Goal: Navigation & Orientation: Find specific page/section

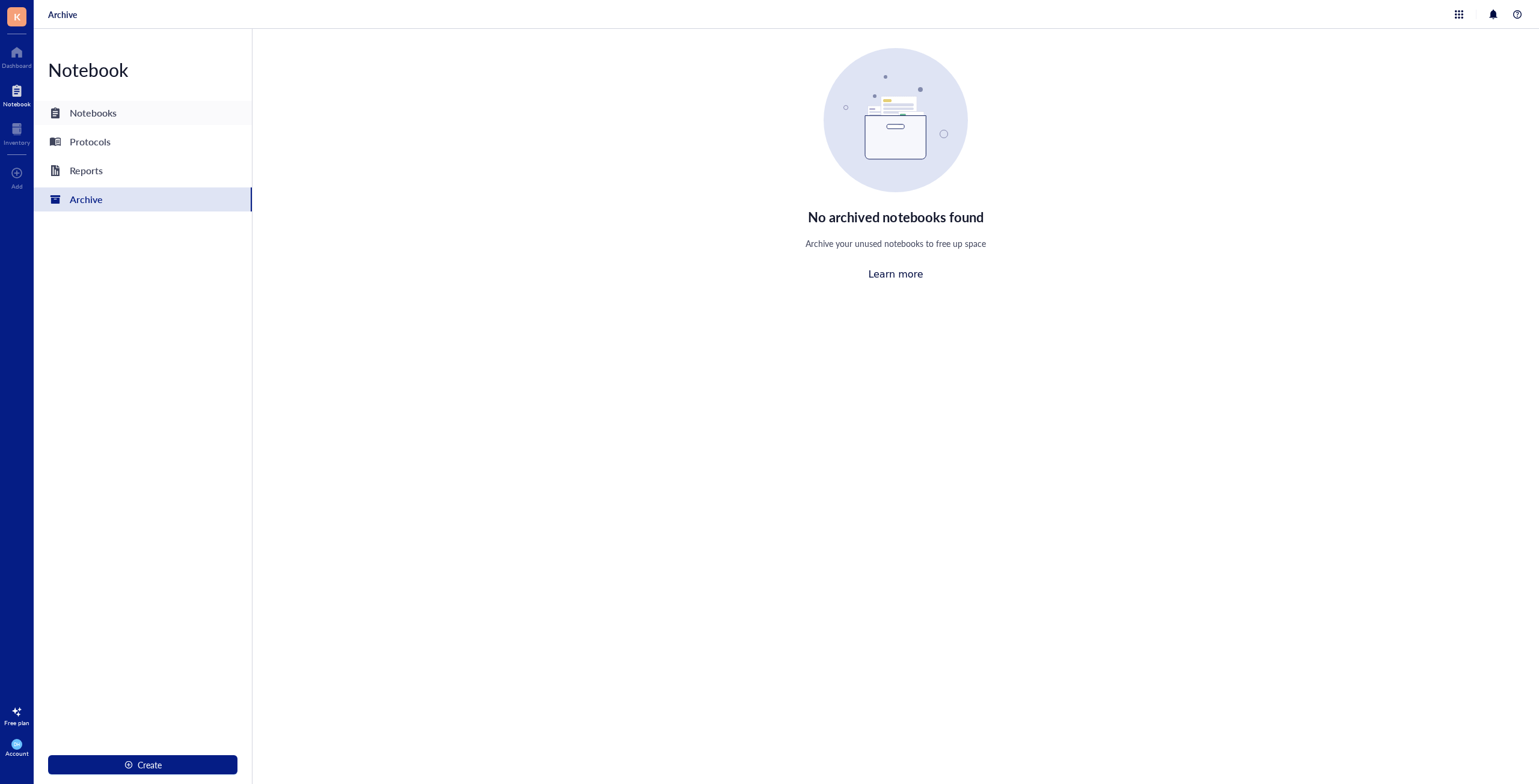
click at [67, 117] on div "Notebooks" at bounding box center [82, 113] width 68 height 17
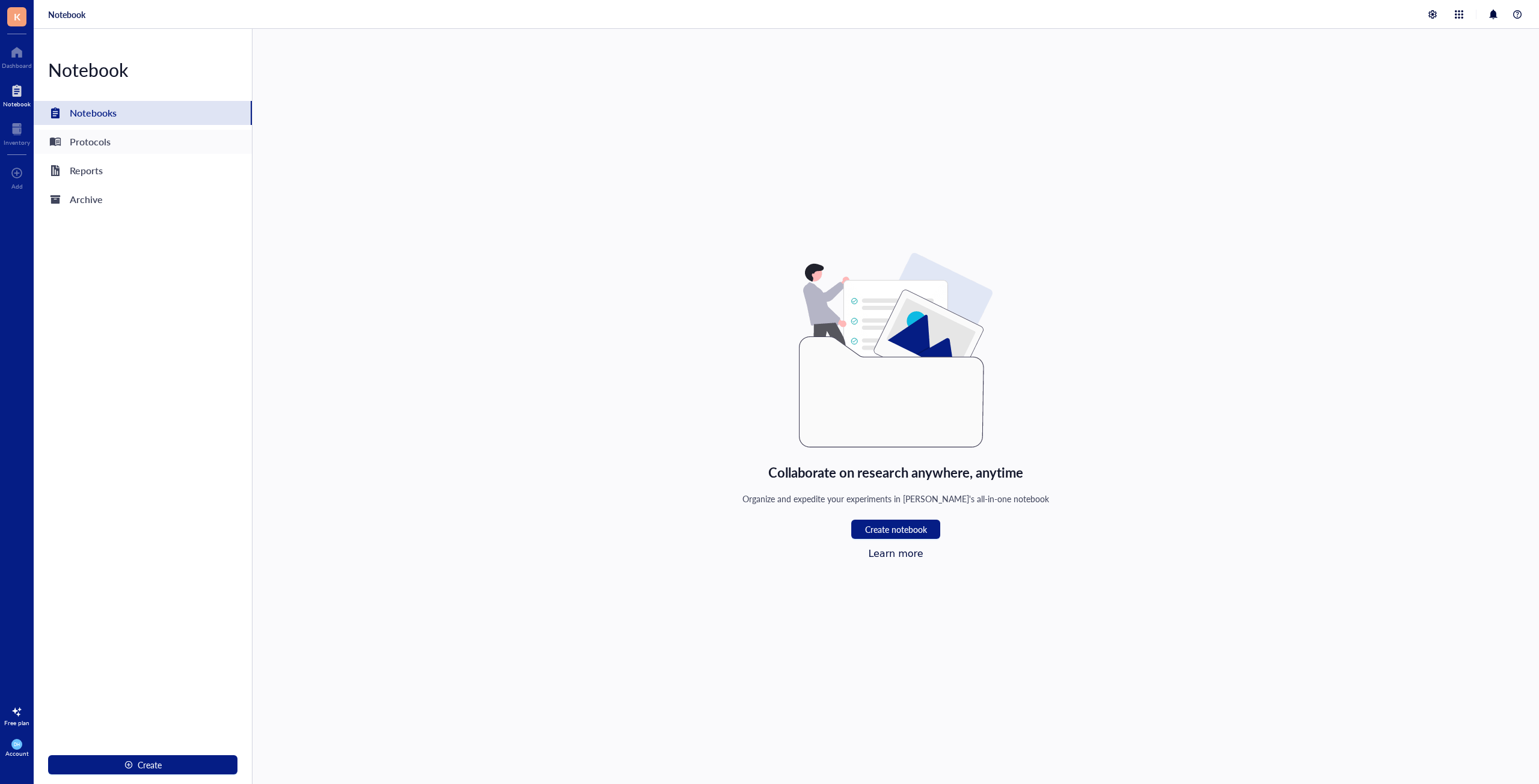
click at [95, 146] on div "Protocols" at bounding box center [90, 142] width 41 height 17
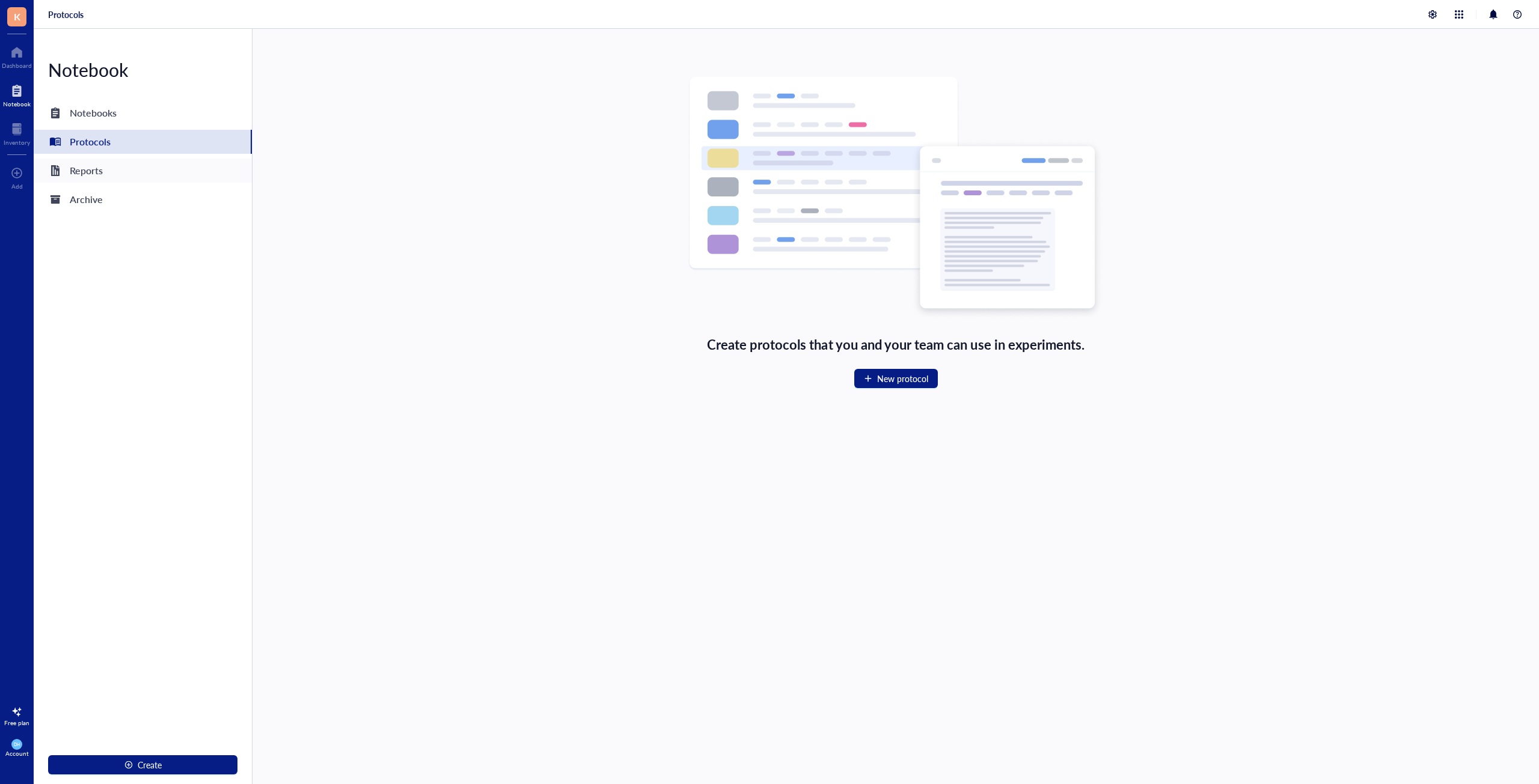
click at [102, 174] on div "Reports" at bounding box center [86, 170] width 33 height 17
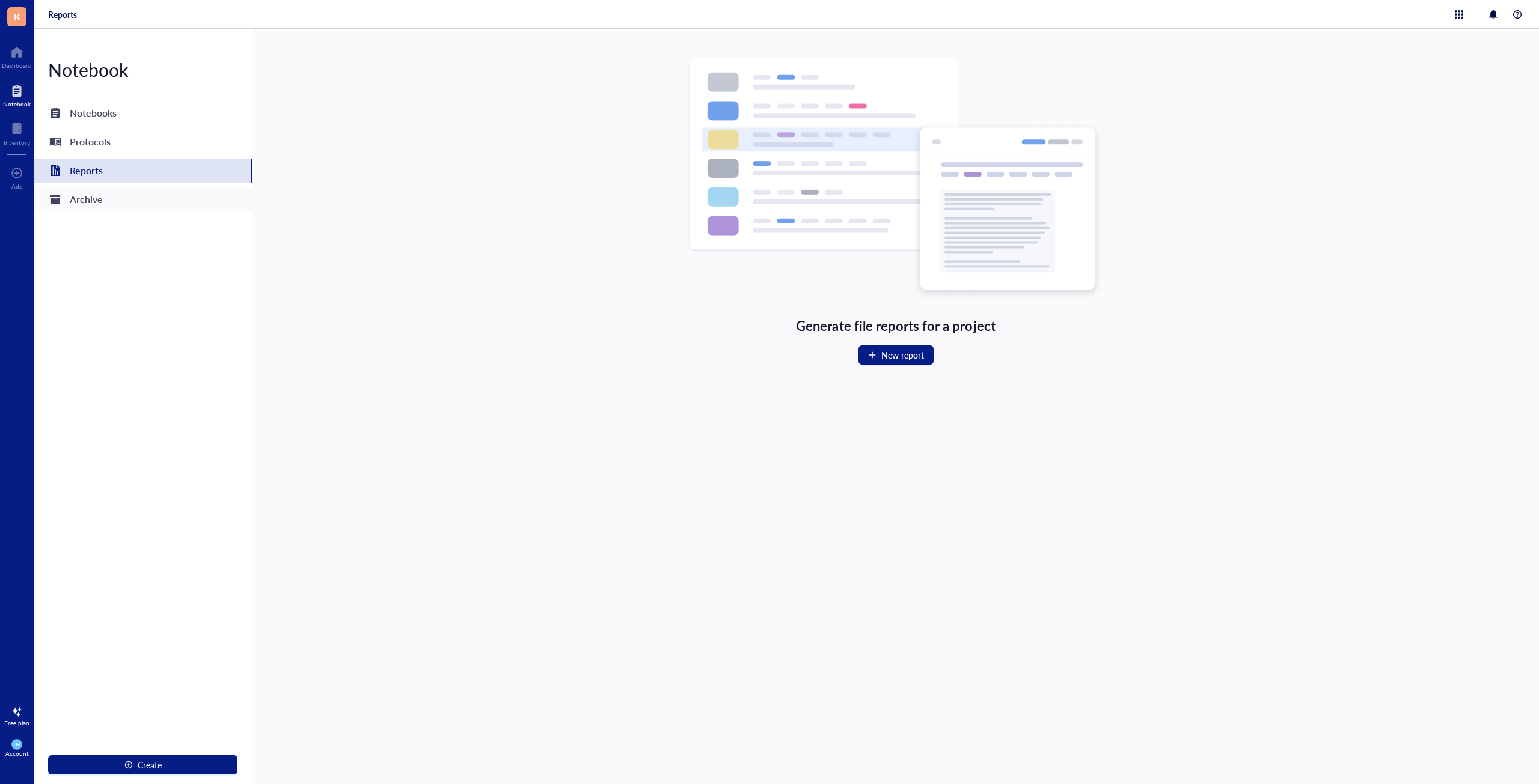
click at [99, 196] on div "Archive" at bounding box center [86, 199] width 33 height 17
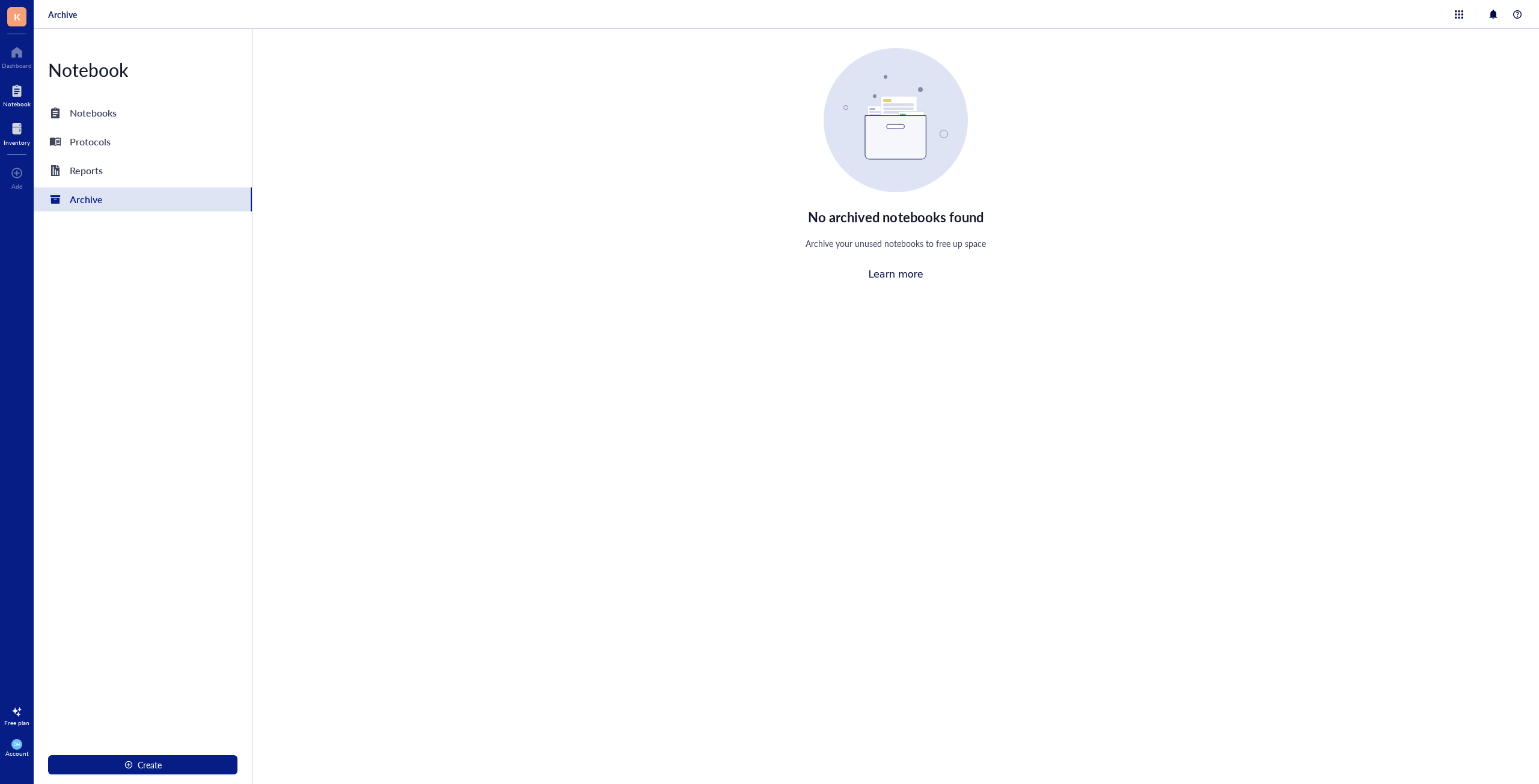
click at [12, 127] on div at bounding box center [16, 129] width 26 height 20
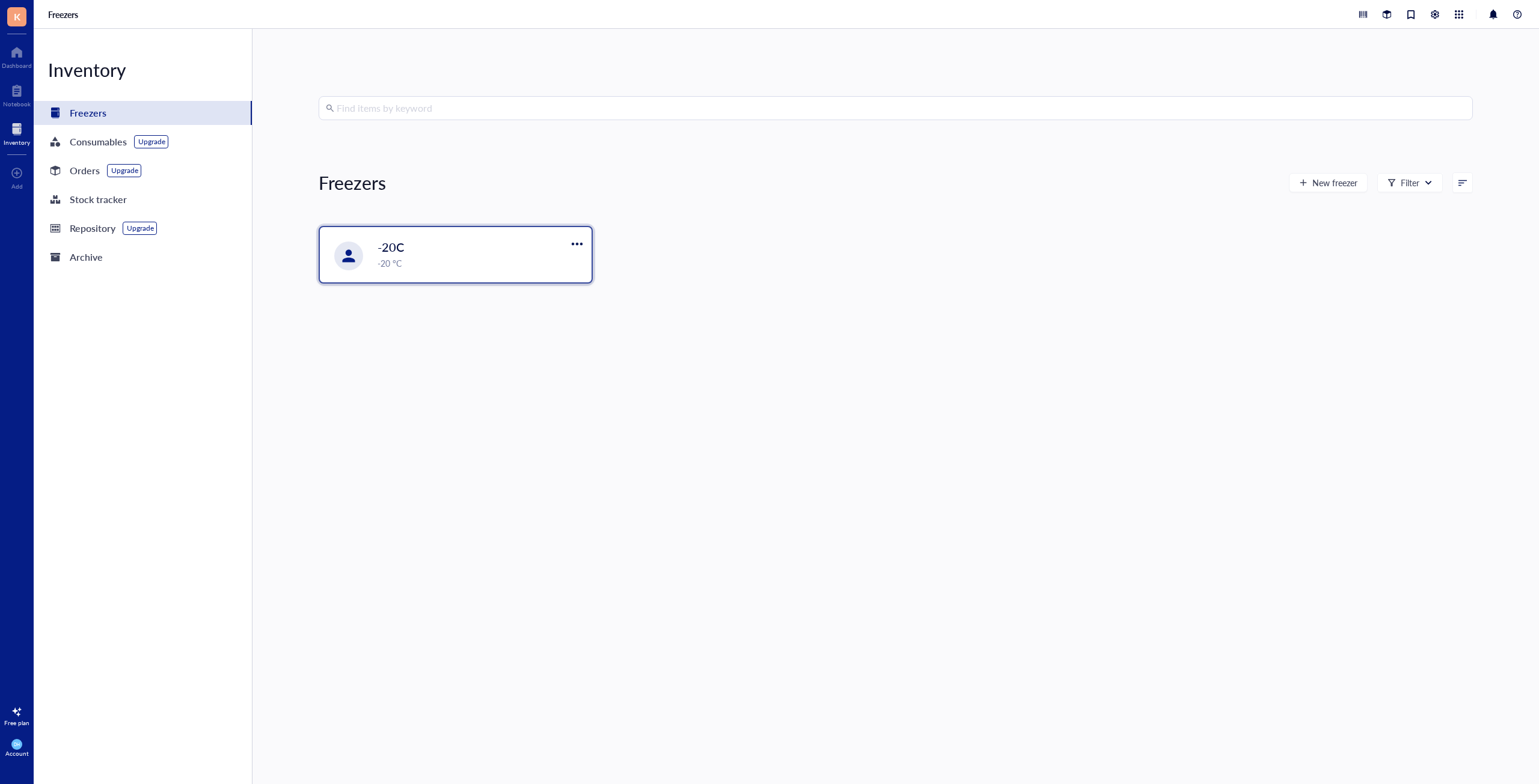
click at [367, 251] on div "-20C -20 °C" at bounding box center [455, 255] width 272 height 55
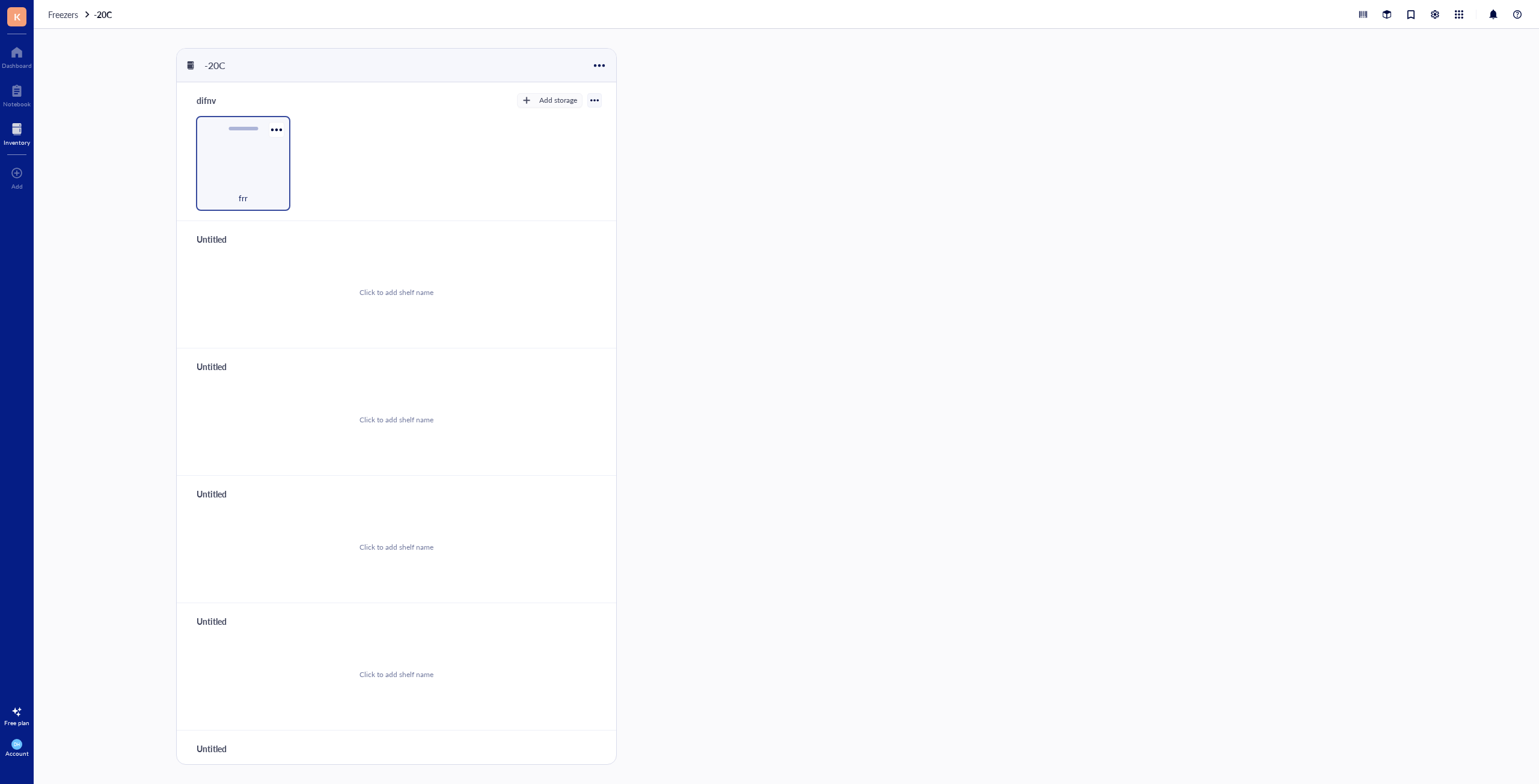
click at [221, 178] on div "frr" at bounding box center [243, 191] width 83 height 26
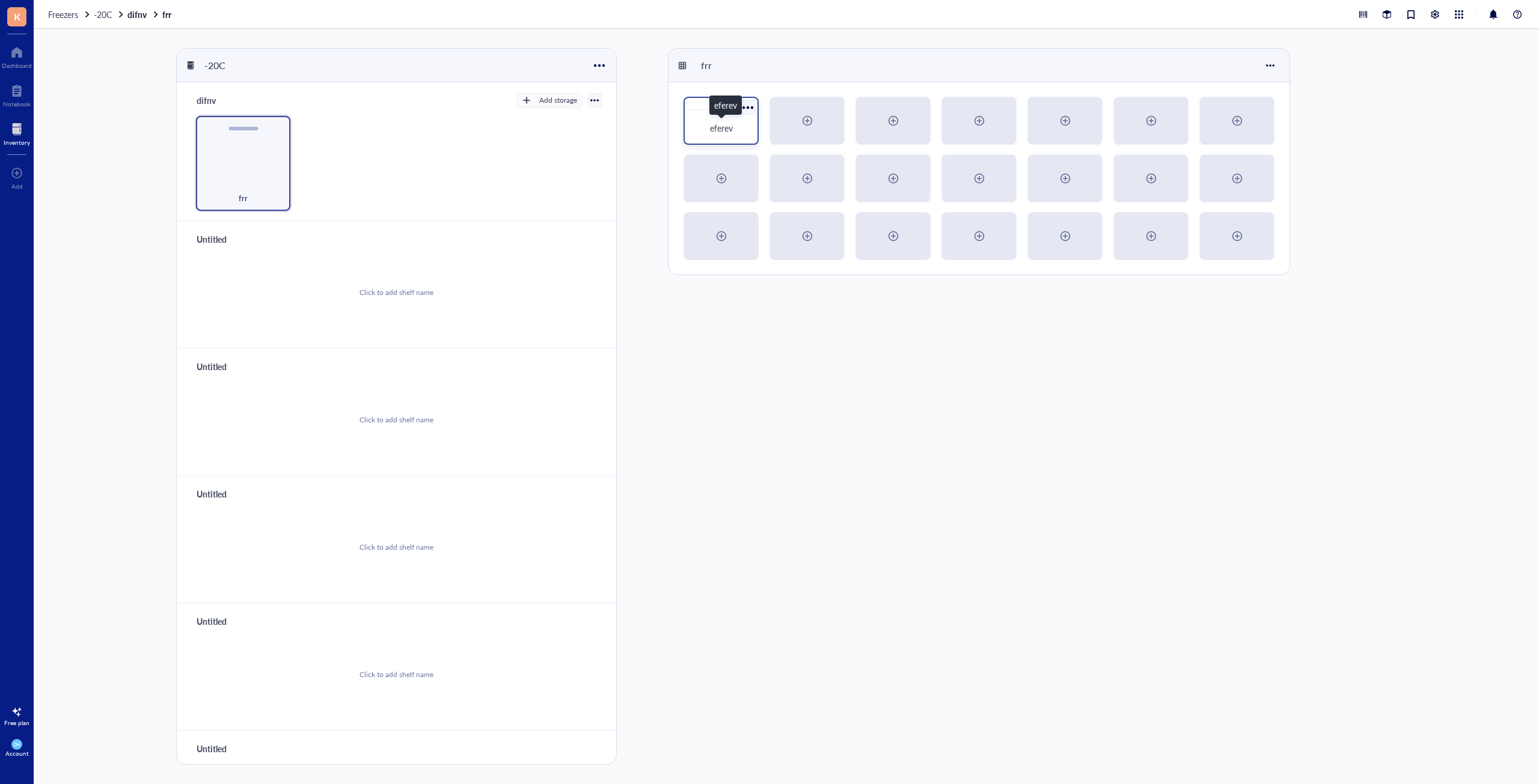
click at [712, 129] on span "eferev" at bounding box center [721, 128] width 23 height 12
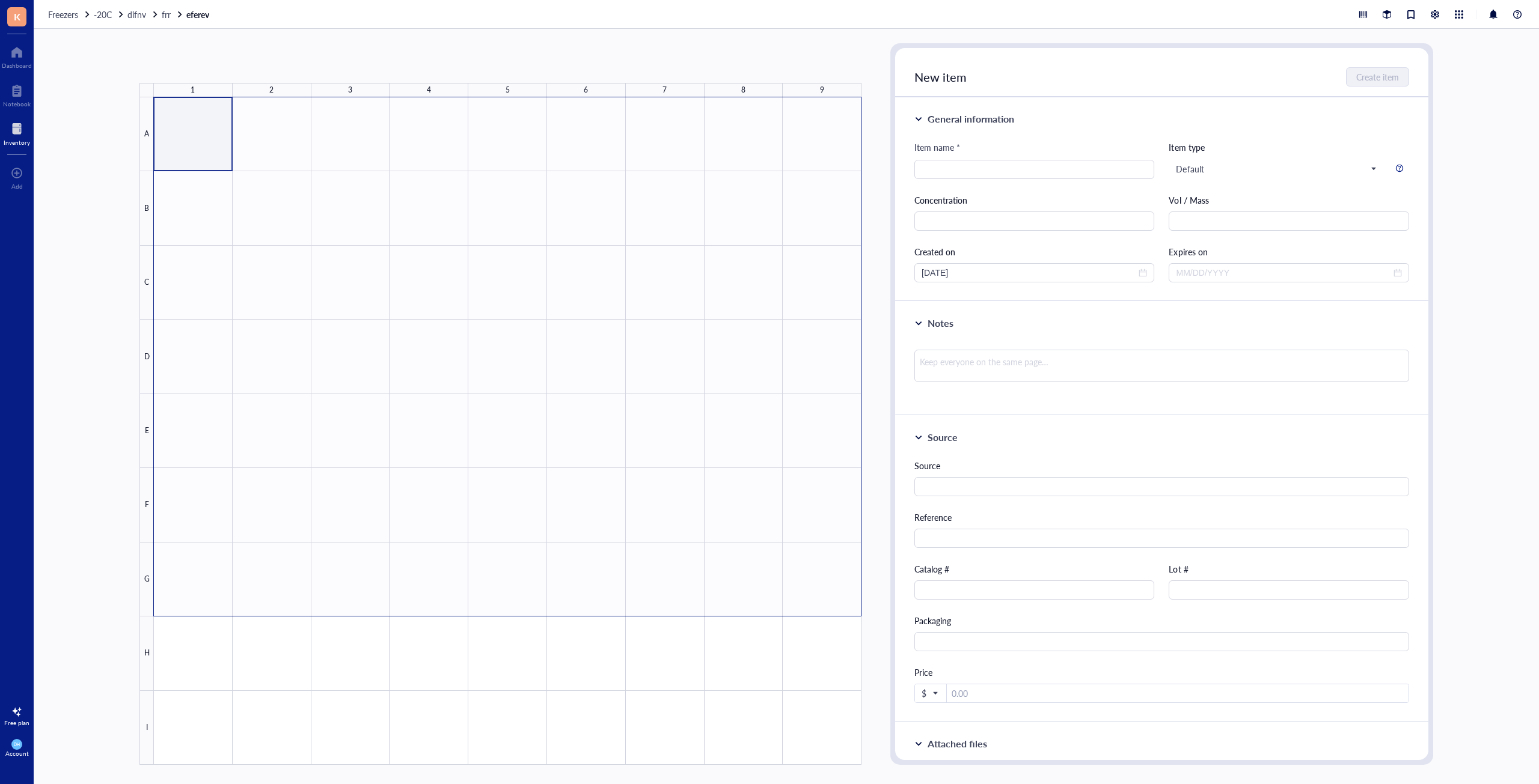
drag, startPoint x: 219, startPoint y: 154, endPoint x: 846, endPoint y: 588, distance: 762.6
click at [853, 596] on div at bounding box center [507, 430] width 708 height 667
click at [183, 131] on div at bounding box center [507, 430] width 708 height 667
click at [511, 161] on div at bounding box center [507, 430] width 708 height 667
click at [111, 15] on span "-20C" at bounding box center [102, 14] width 18 height 12
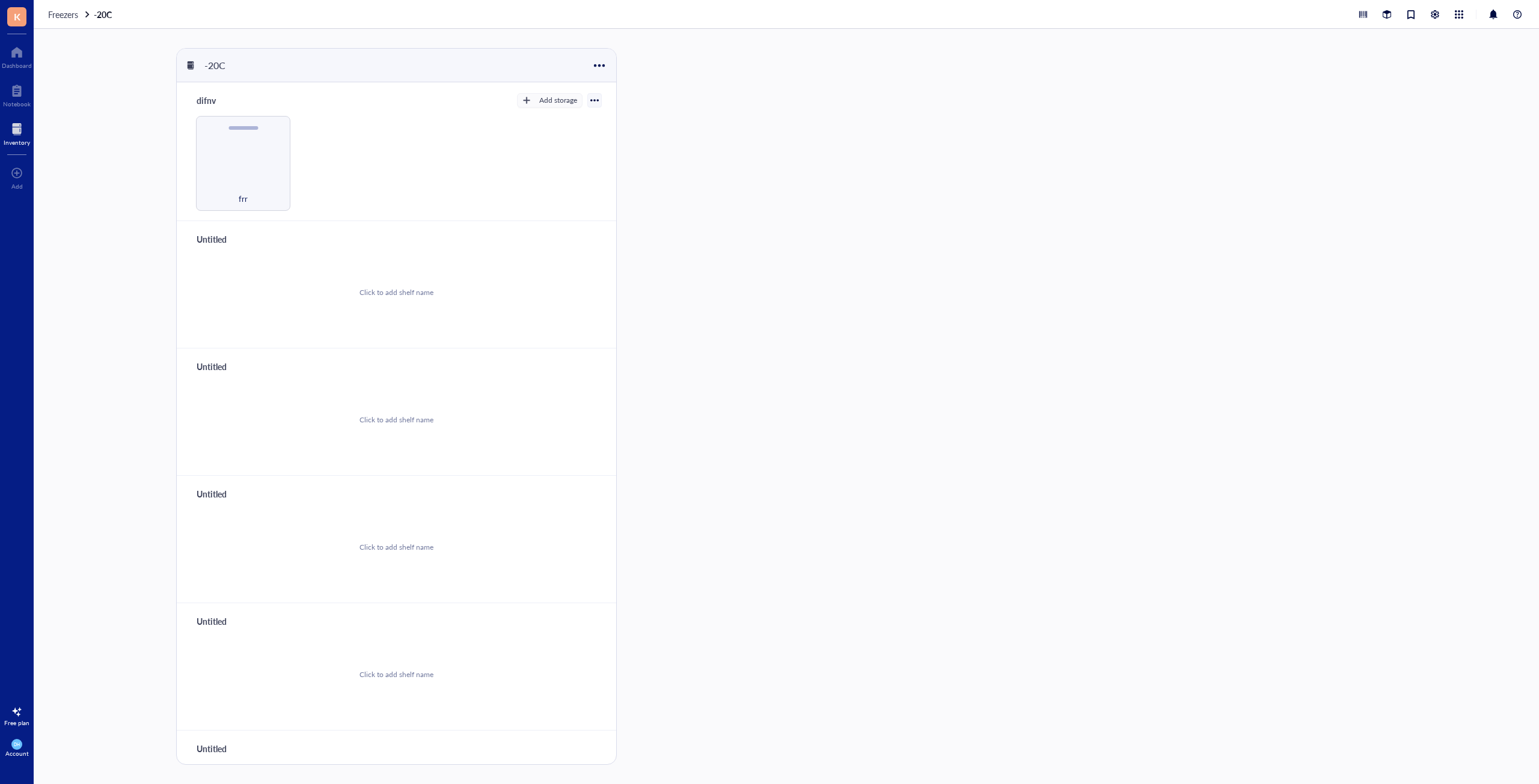
drag, startPoint x: 290, startPoint y: 128, endPoint x: 292, endPoint y: 118, distance: 10.2
click at [292, 123] on div "frr" at bounding box center [396, 163] width 411 height 95
click at [246, 146] on div "frr" at bounding box center [243, 163] width 95 height 95
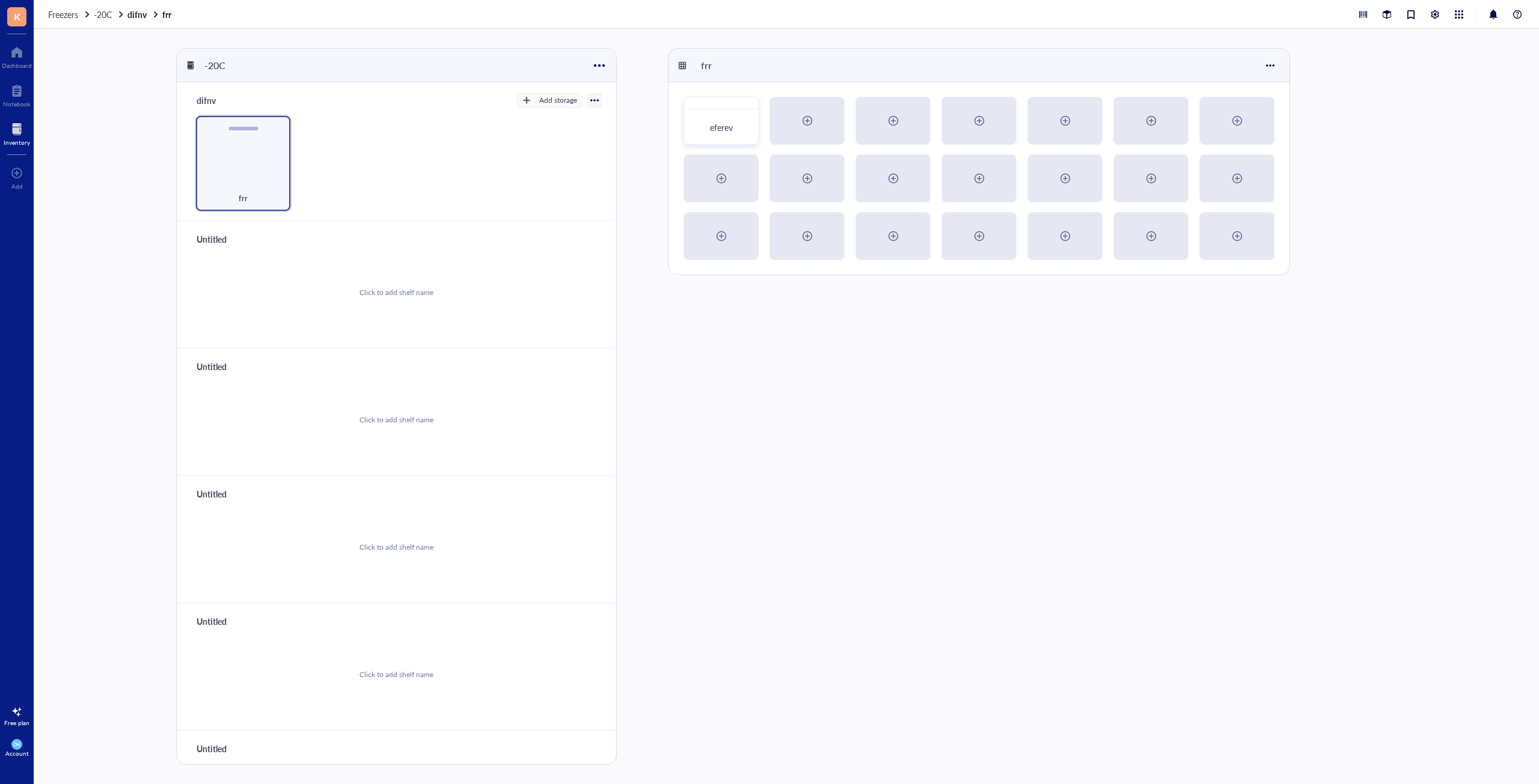
click at [21, 20] on span "K" at bounding box center [16, 16] width 20 height 20
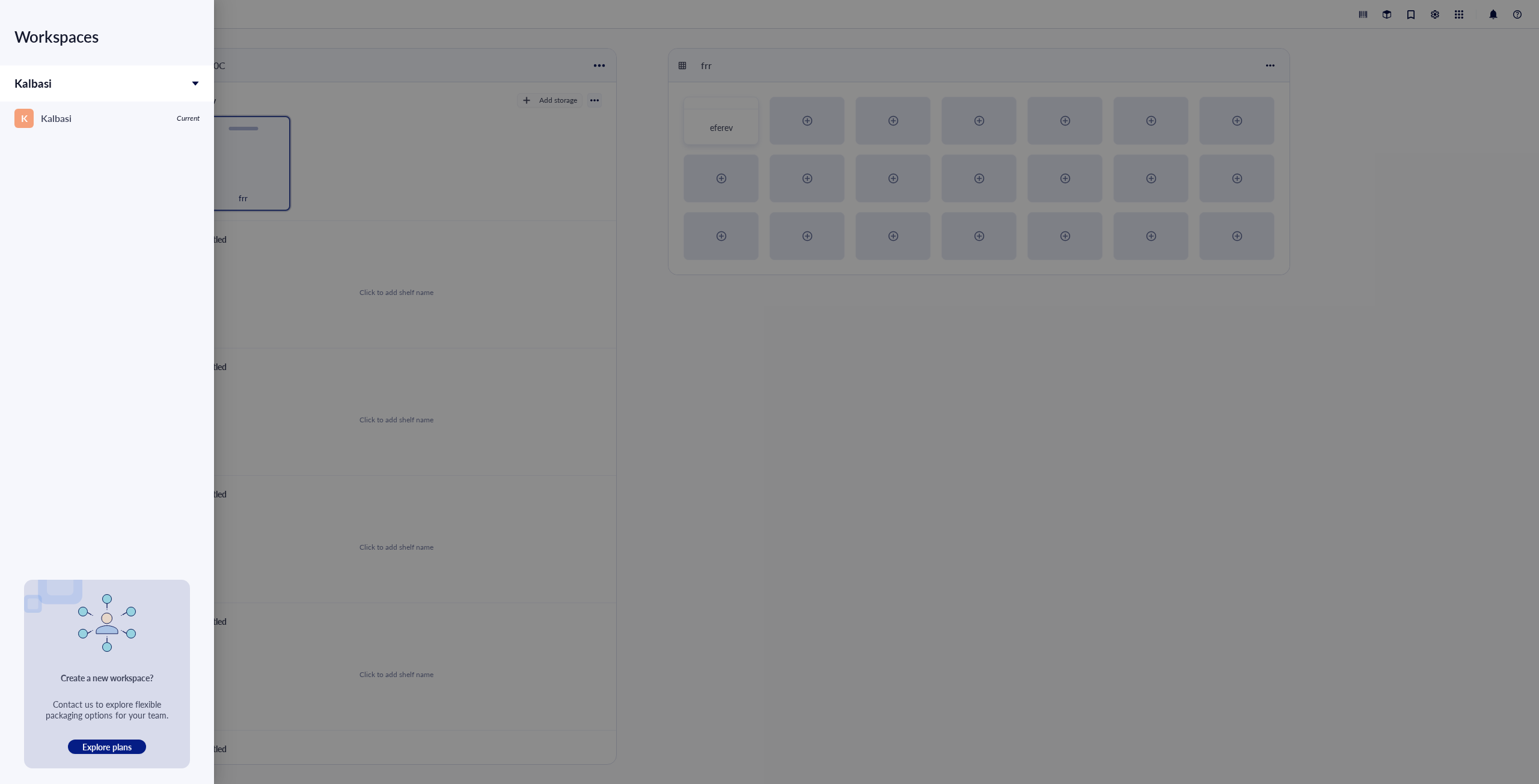
click at [1328, 308] on div at bounding box center [769, 392] width 1539 height 784
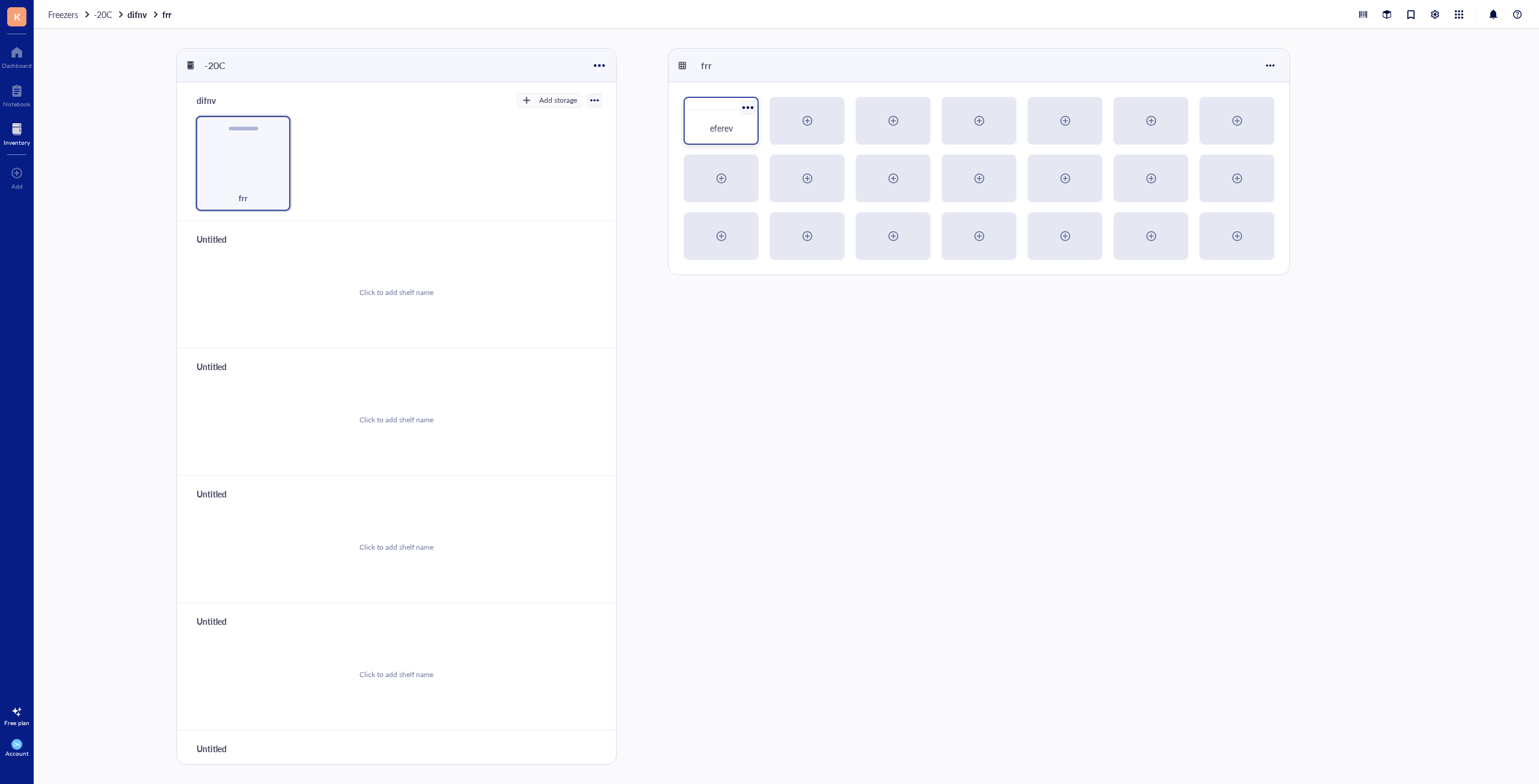
click at [707, 131] on div "eferev" at bounding box center [720, 128] width 43 height 11
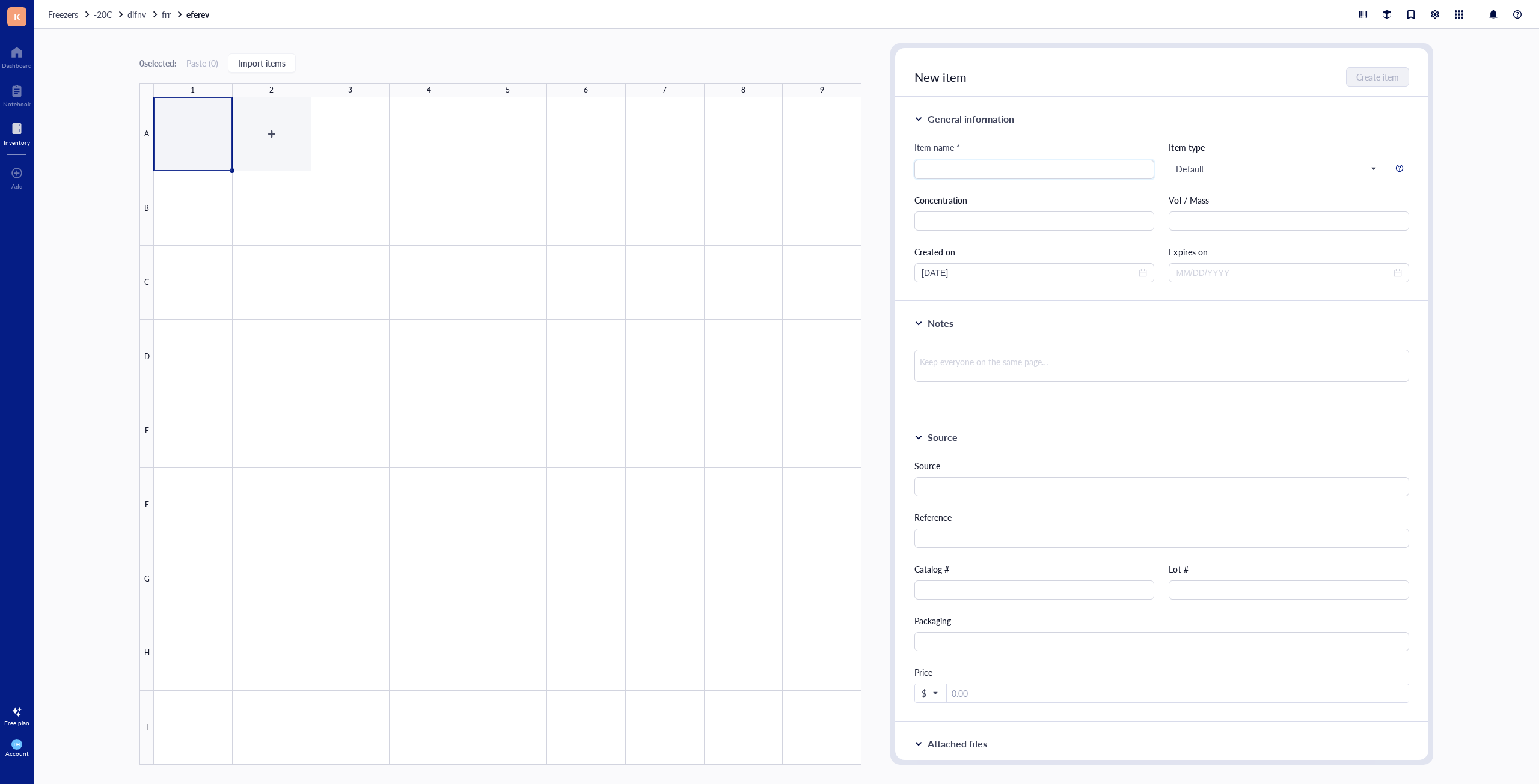
click at [266, 164] on div at bounding box center [507, 430] width 708 height 667
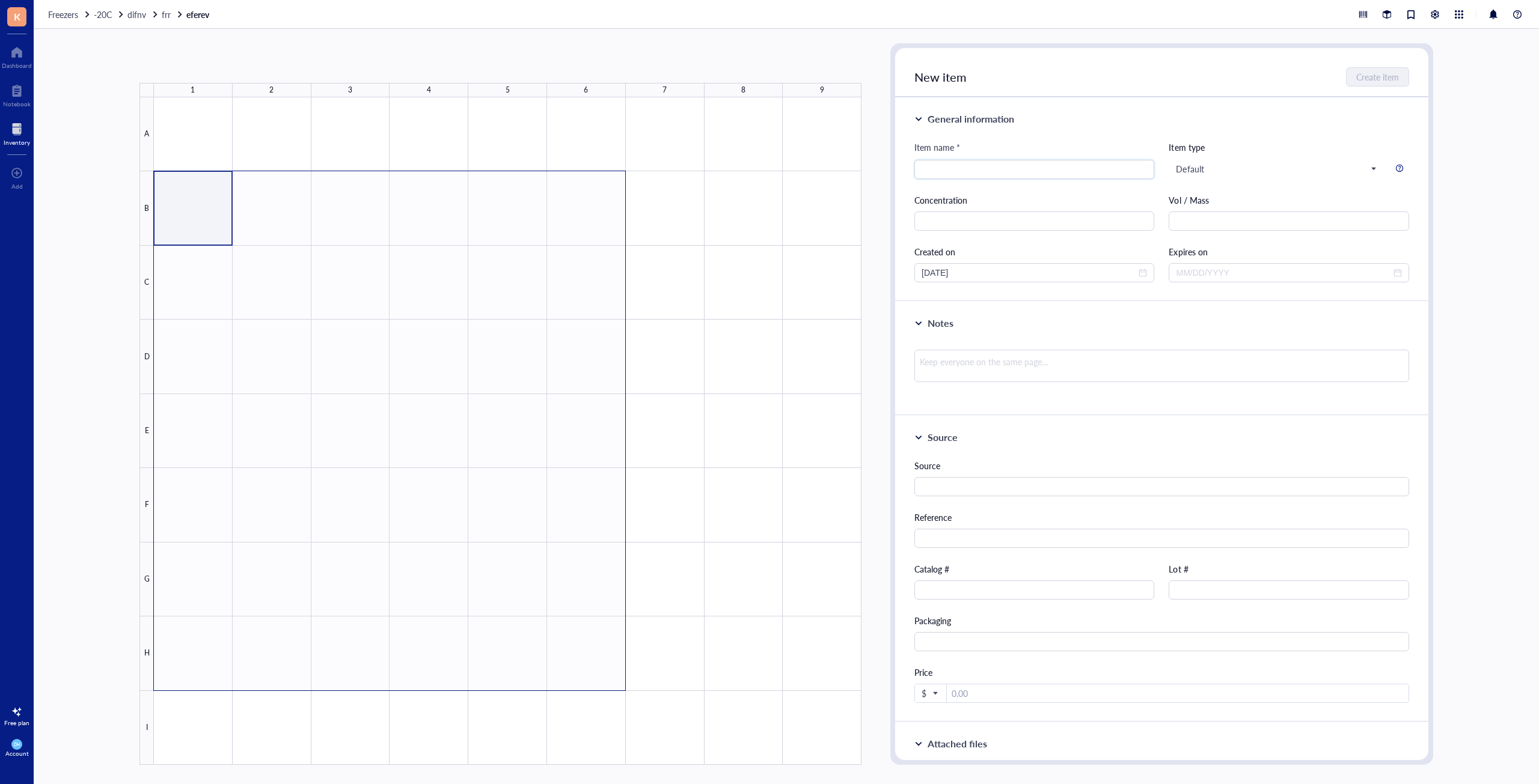
drag, startPoint x: 303, startPoint y: 350, endPoint x: 656, endPoint y: 608, distance: 437.2
click at [609, 690] on div at bounding box center [507, 430] width 708 height 667
click at [417, 519] on div at bounding box center [507, 430] width 708 height 667
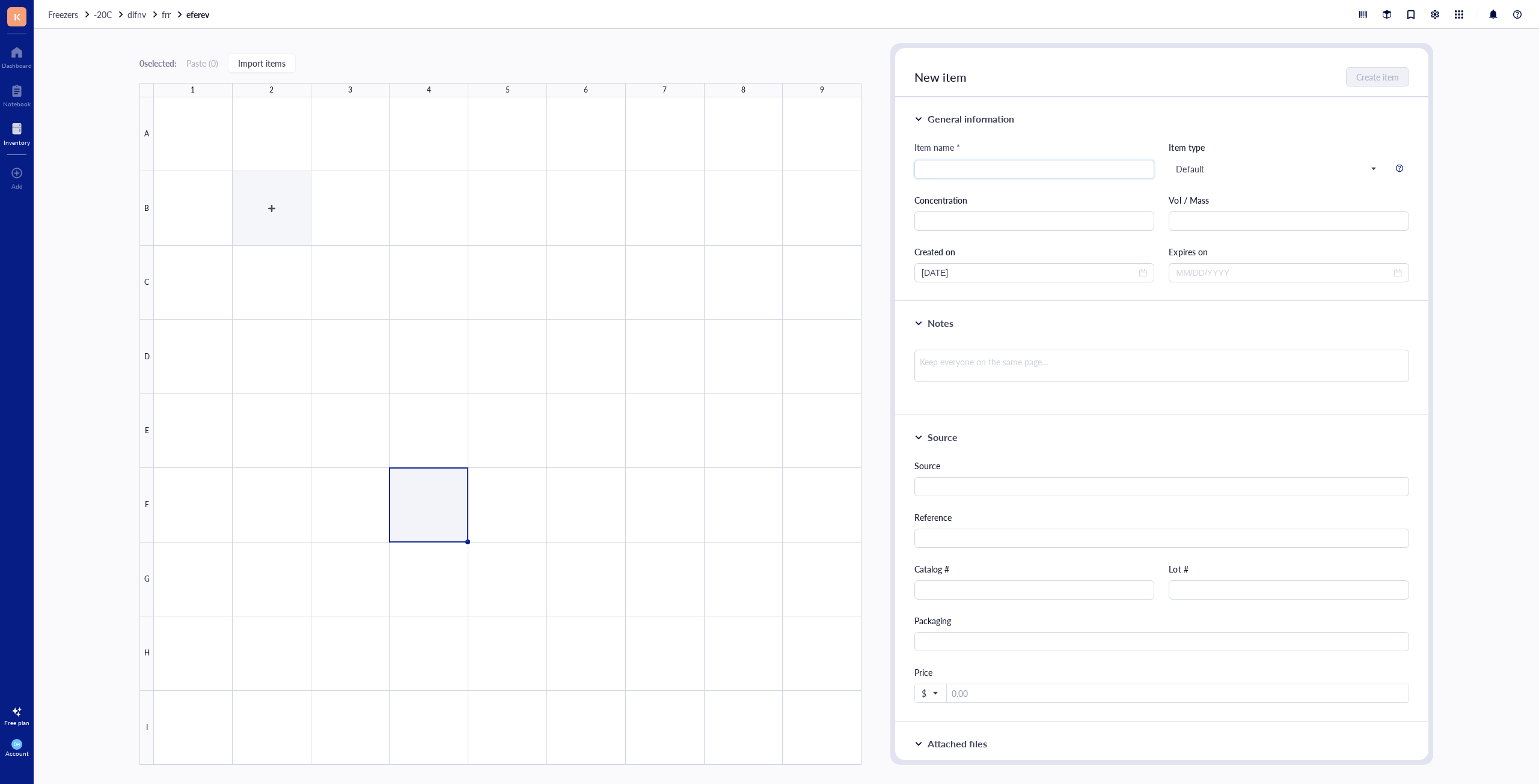
click at [310, 234] on div at bounding box center [507, 430] width 708 height 667
click at [230, 166] on div at bounding box center [507, 430] width 708 height 667
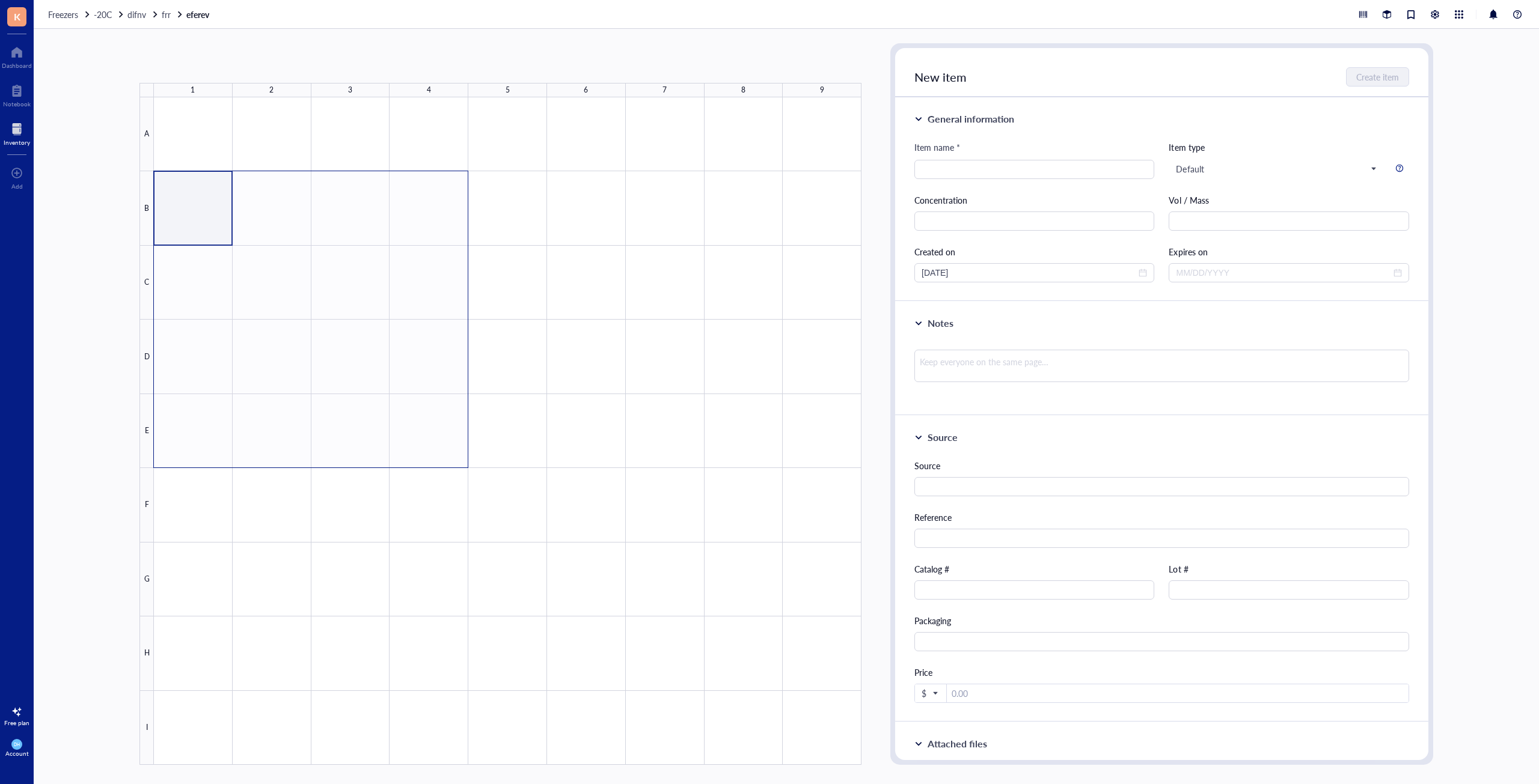
drag, startPoint x: 215, startPoint y: 245, endPoint x: 517, endPoint y: 434, distance: 356.3
click at [517, 443] on div at bounding box center [507, 430] width 708 height 667
click at [466, 411] on div at bounding box center [507, 430] width 708 height 667
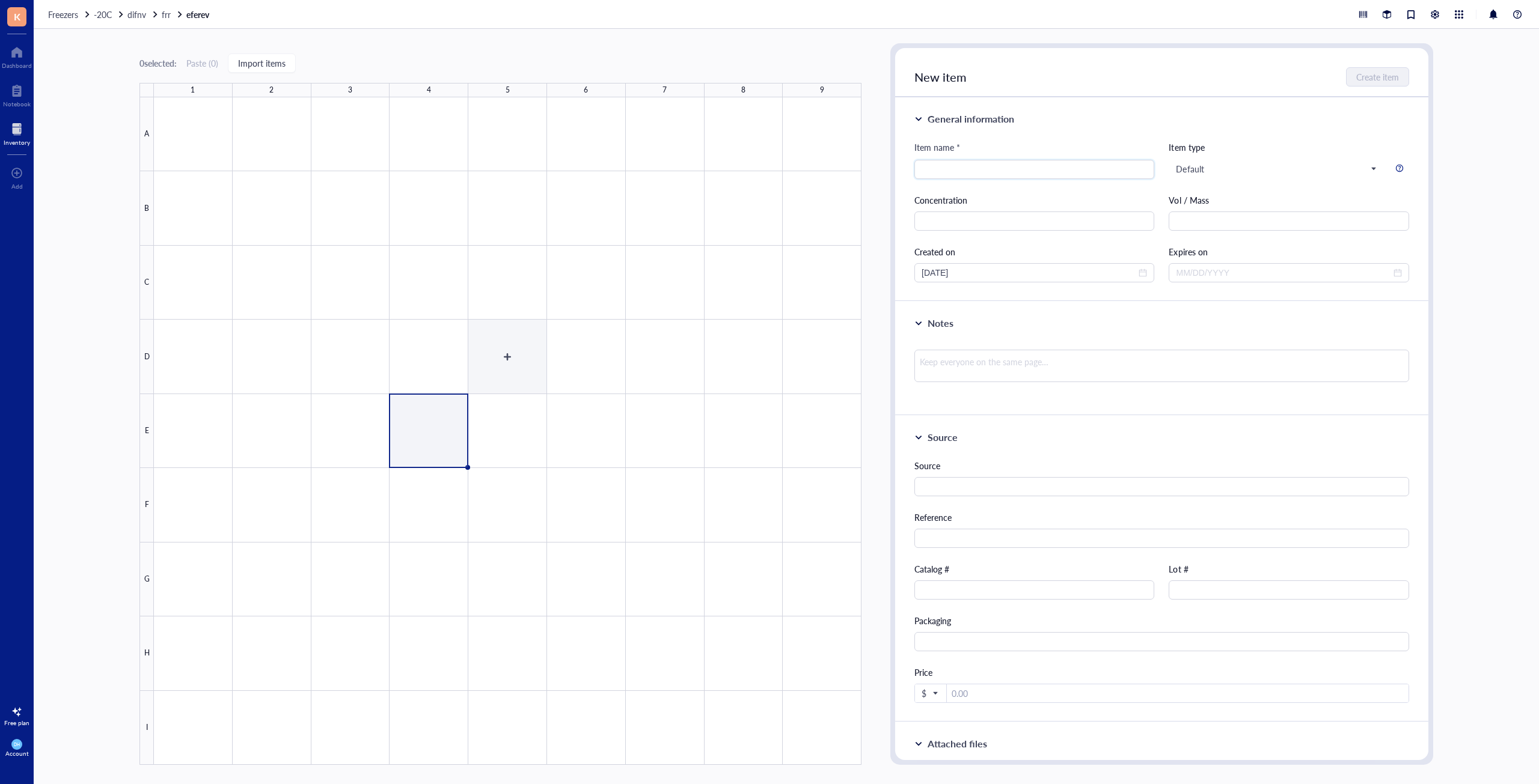
click at [545, 380] on div at bounding box center [507, 430] width 708 height 667
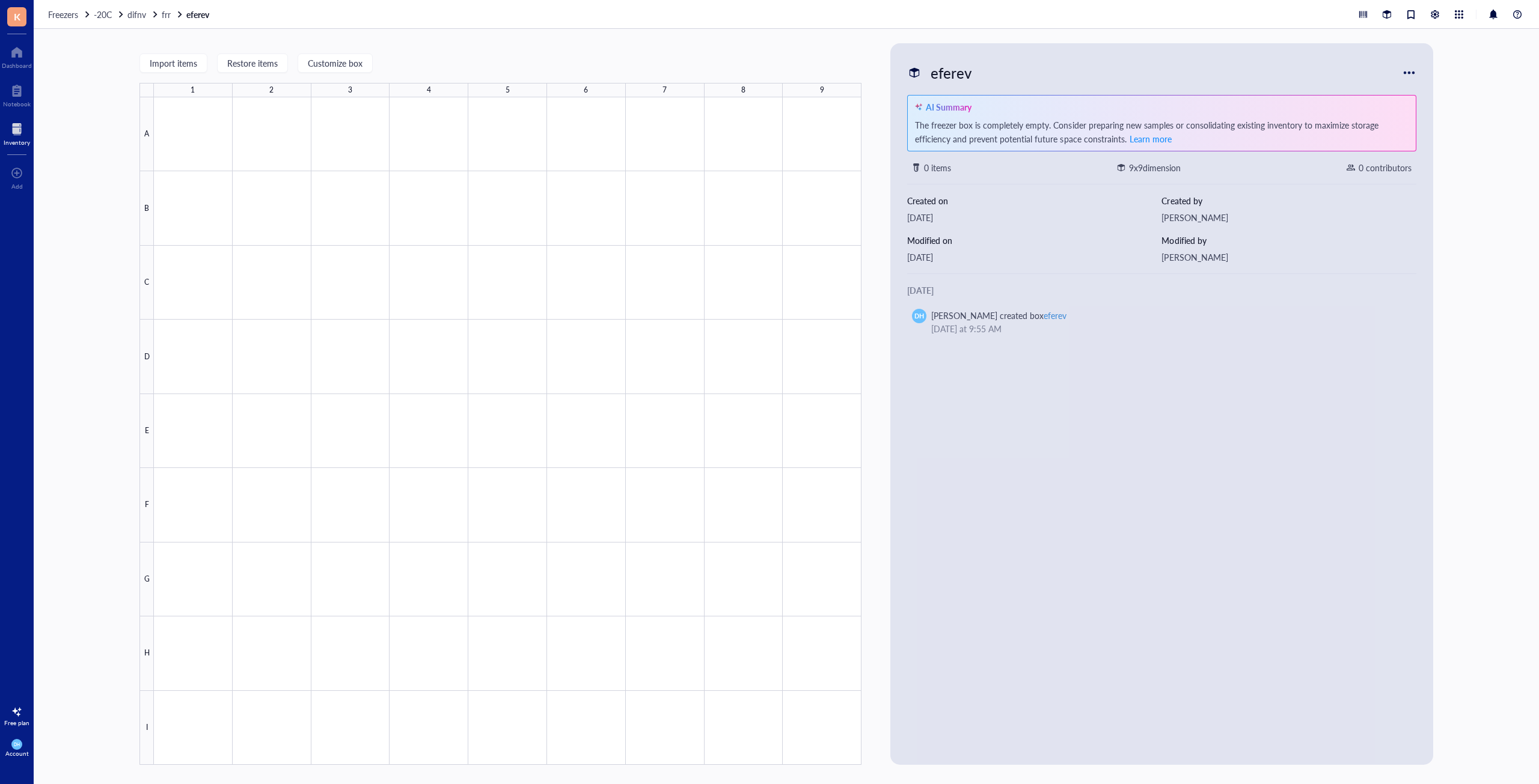
click at [1061, 355] on div "eferev AI Summary The freezer box is completely empty. Consider preparing new s…" at bounding box center [1161, 404] width 533 height 712
click at [580, 352] on div at bounding box center [507, 430] width 708 height 667
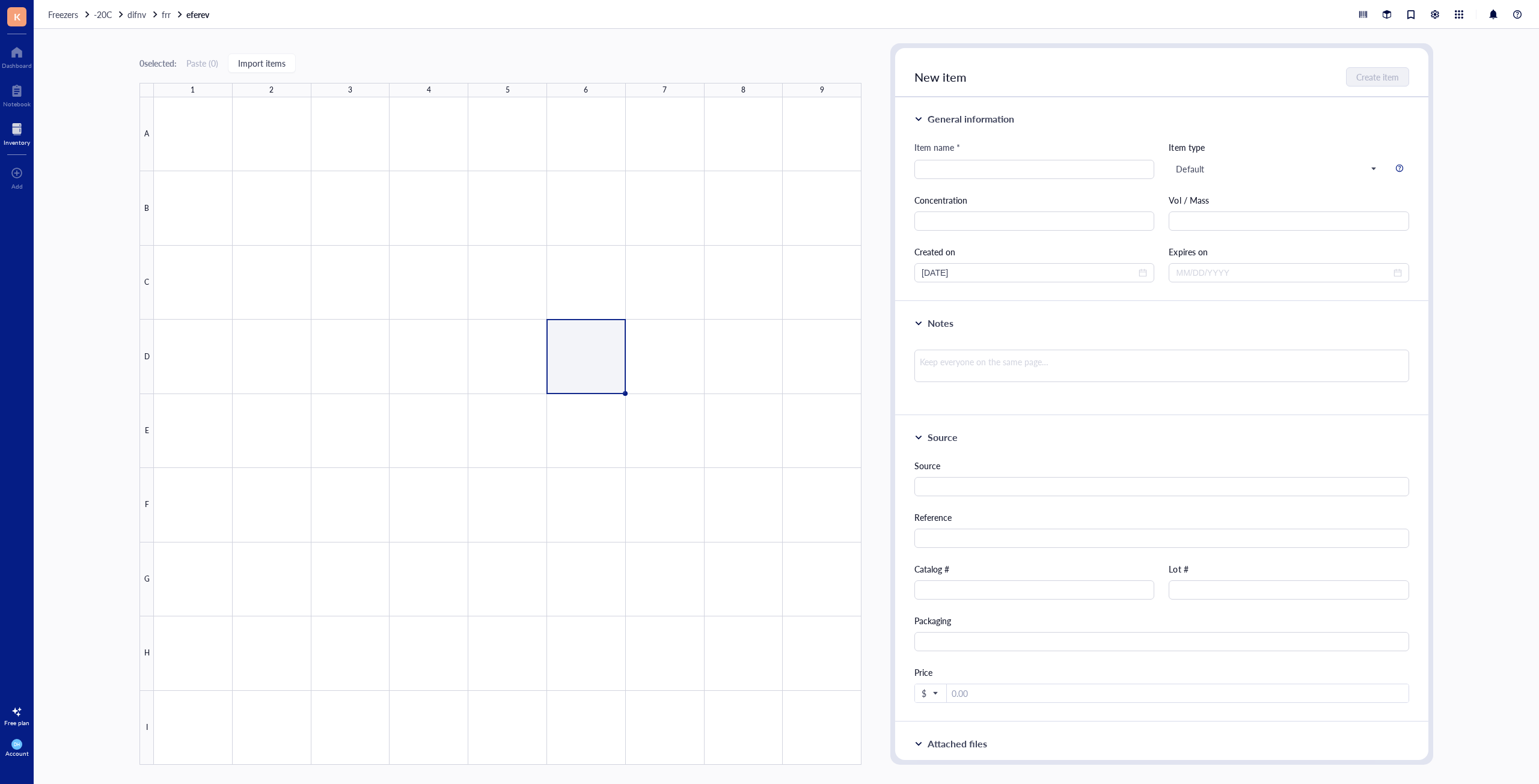
click at [580, 352] on div at bounding box center [507, 430] width 708 height 667
